Goal: Task Accomplishment & Management: Manage account settings

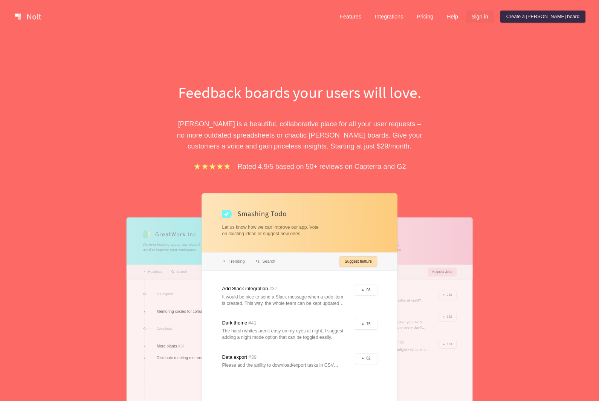
click at [494, 16] on link "Sign in" at bounding box center [479, 17] width 29 height 12
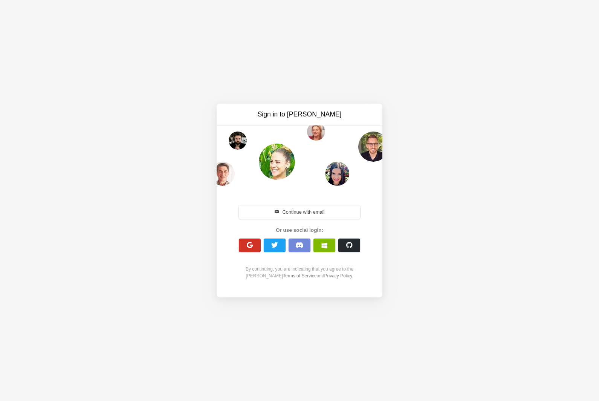
click at [252, 242] on span "button" at bounding box center [249, 244] width 7 height 7
click at [305, 242] on button "button" at bounding box center [299, 245] width 22 height 14
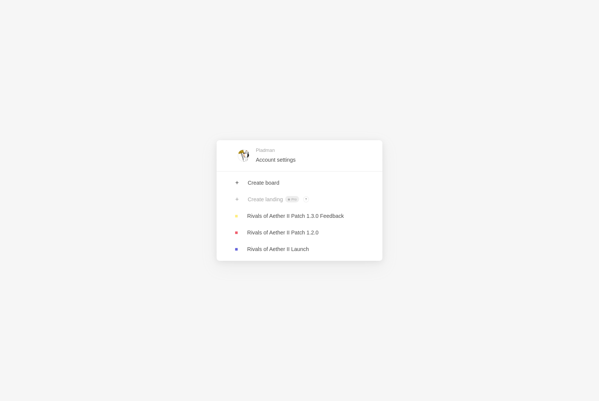
click at [247, 216] on link at bounding box center [299, 215] width 166 height 17
